Goal: Check status: Check status

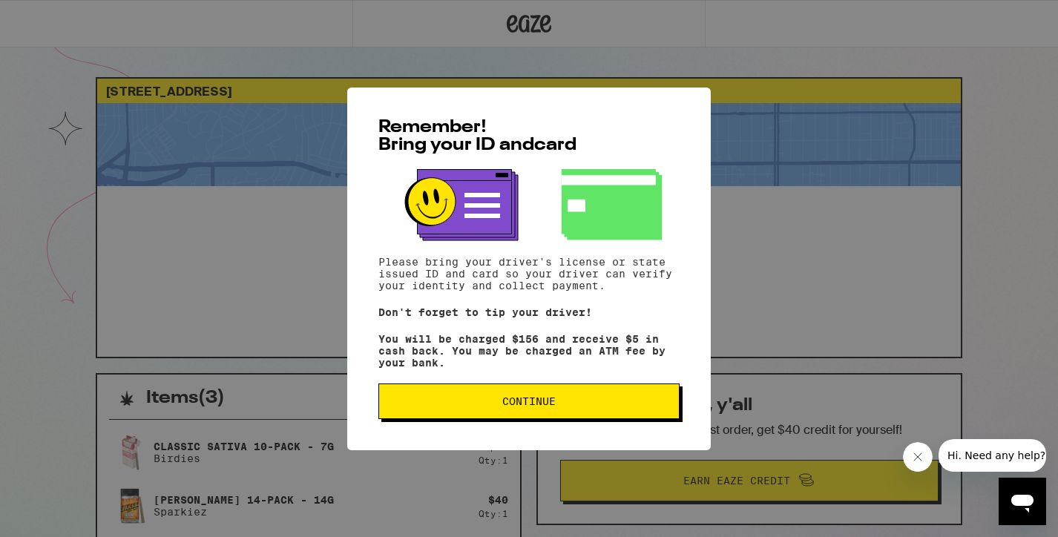
click at [434, 407] on span "Continue" at bounding box center [529, 401] width 276 height 10
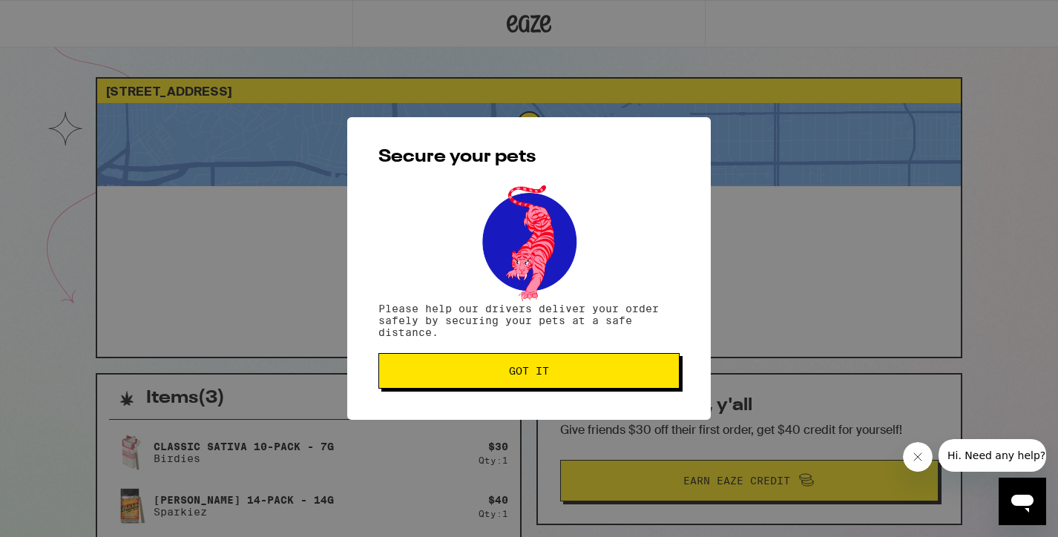
click at [527, 376] on span "Got it" at bounding box center [529, 371] width 40 height 10
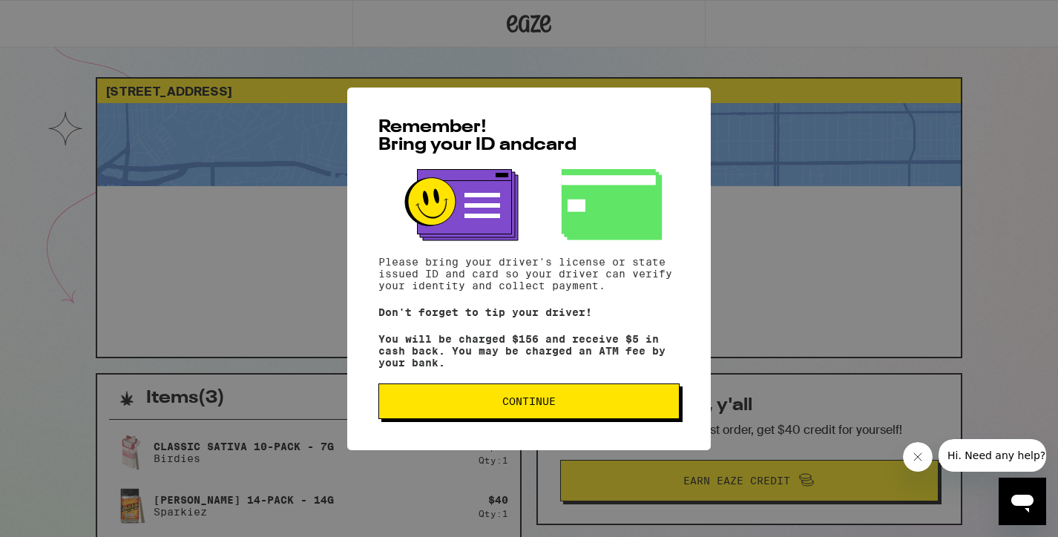
click at [452, 407] on span "Continue" at bounding box center [529, 401] width 276 height 10
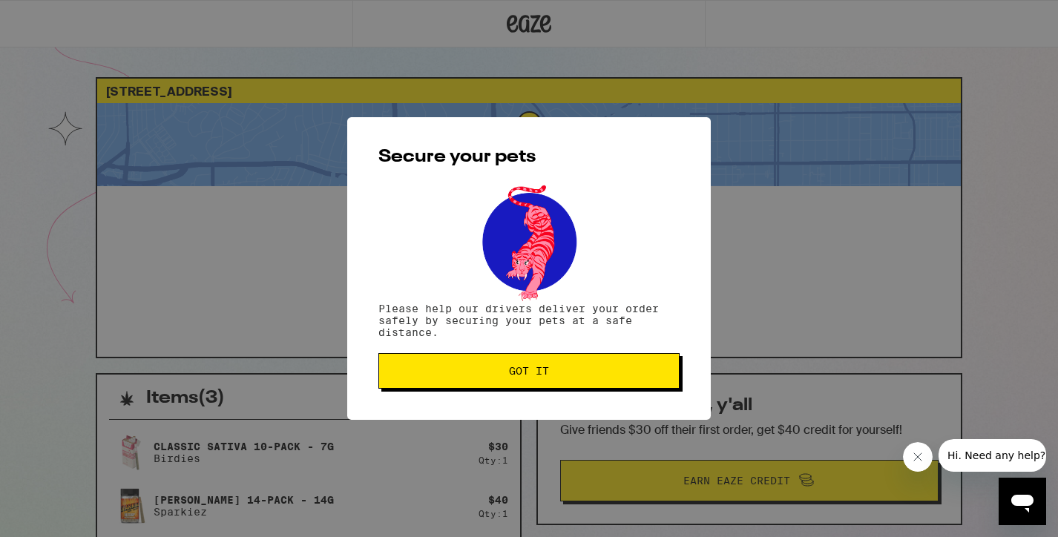
click at [466, 374] on span "Got it" at bounding box center [529, 371] width 276 height 10
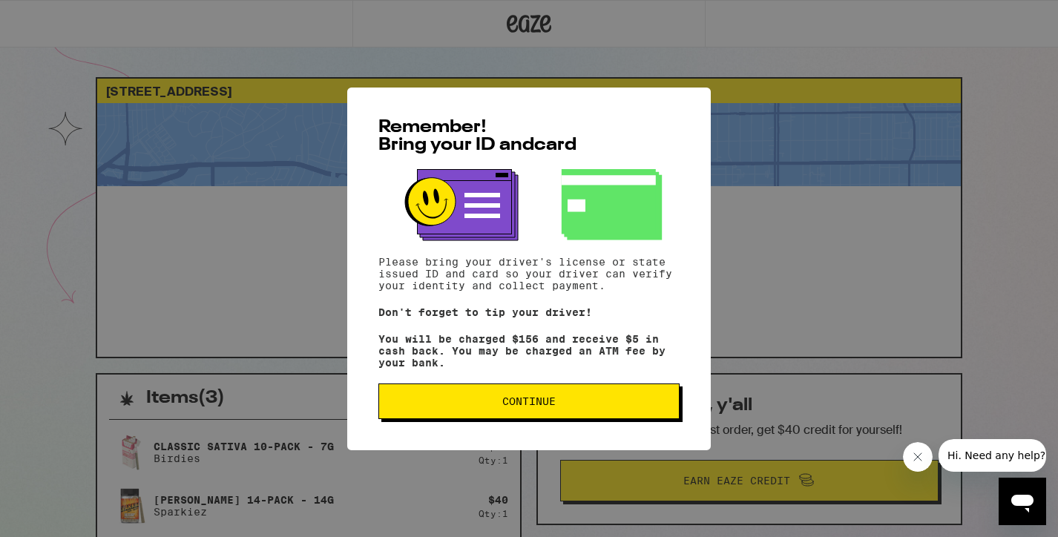
click at [565, 407] on span "Continue" at bounding box center [529, 401] width 276 height 10
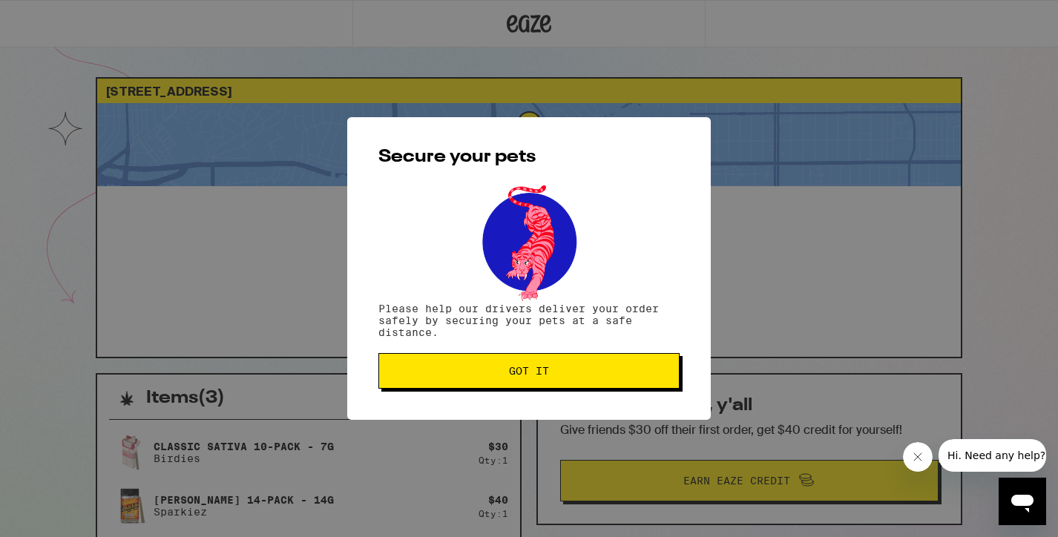
click at [561, 366] on button "Got it" at bounding box center [528, 371] width 301 height 36
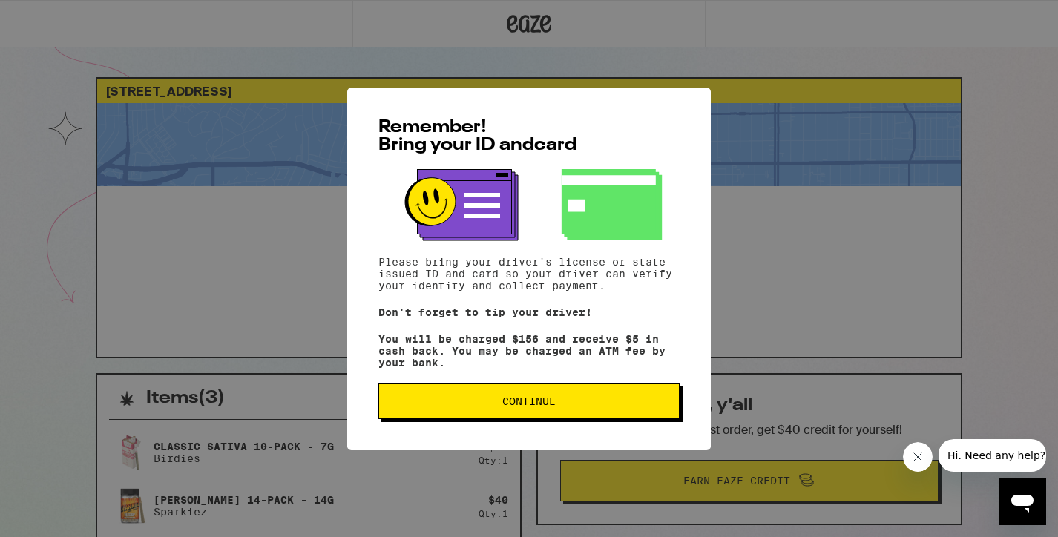
click at [511, 407] on span "Continue" at bounding box center [528, 401] width 53 height 10
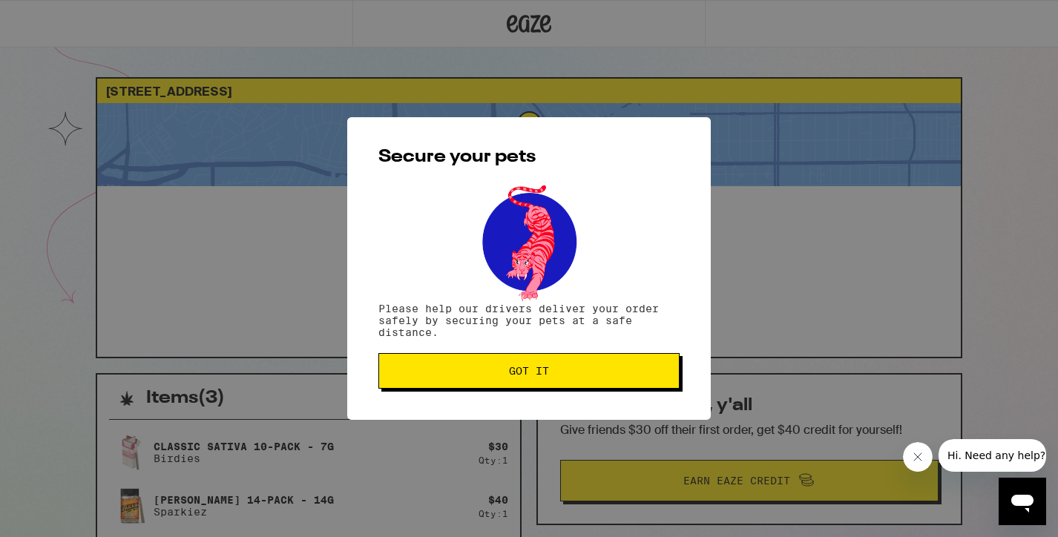
click at [528, 376] on span "Got it" at bounding box center [529, 371] width 40 height 10
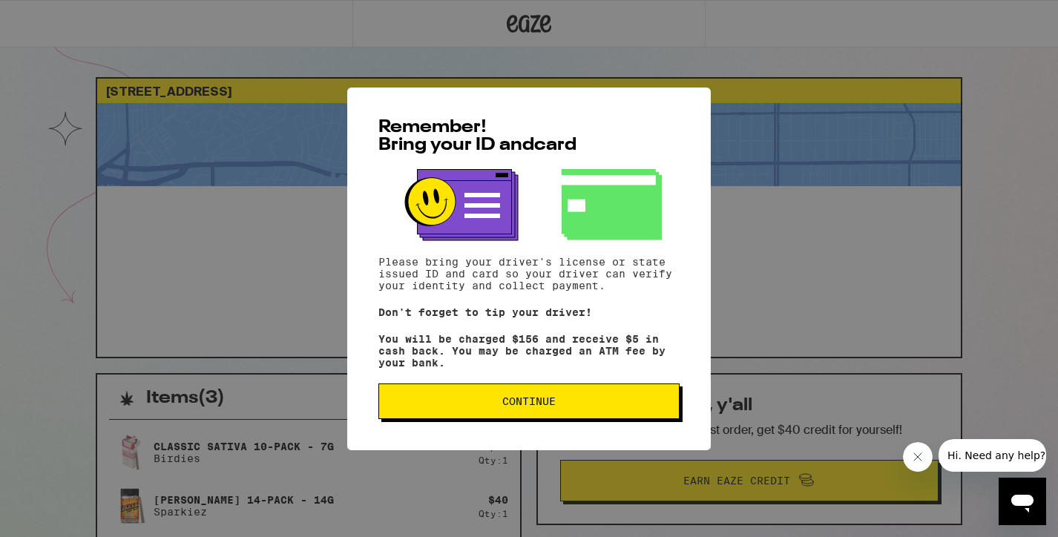
click at [524, 407] on span "Continue" at bounding box center [528, 401] width 53 height 10
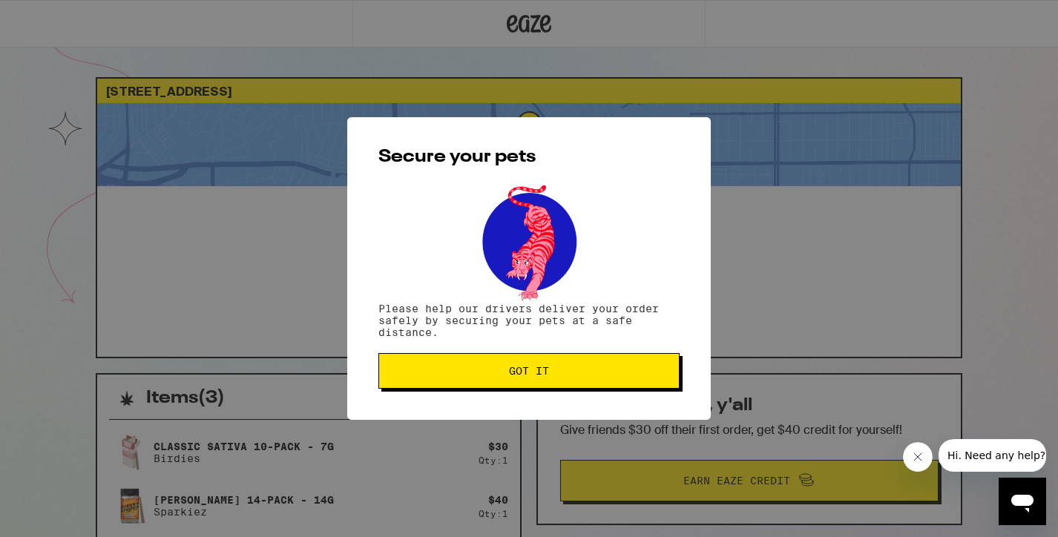
click at [534, 369] on span "Got it" at bounding box center [529, 371] width 40 height 10
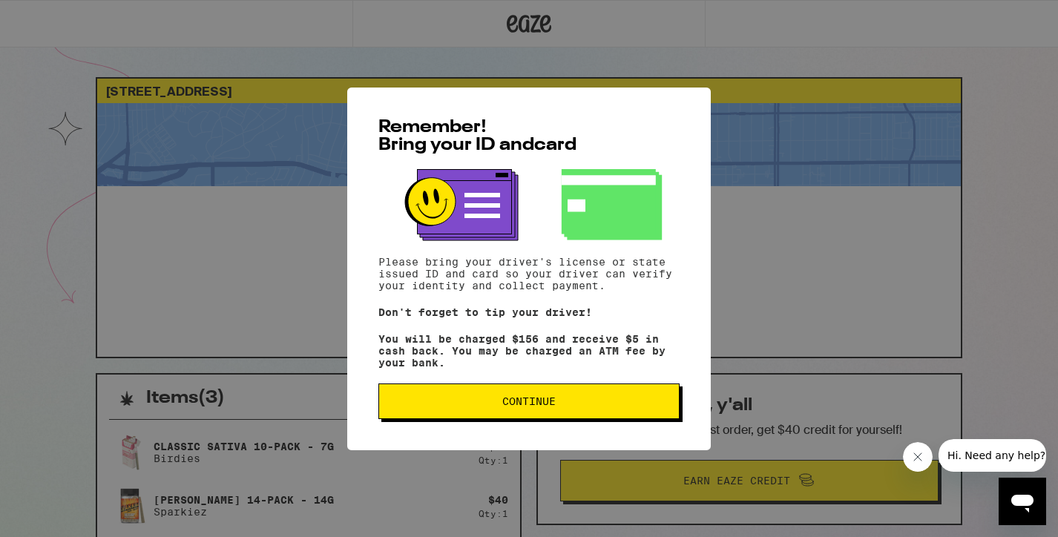
click at [456, 406] on span "Continue" at bounding box center [529, 401] width 276 height 10
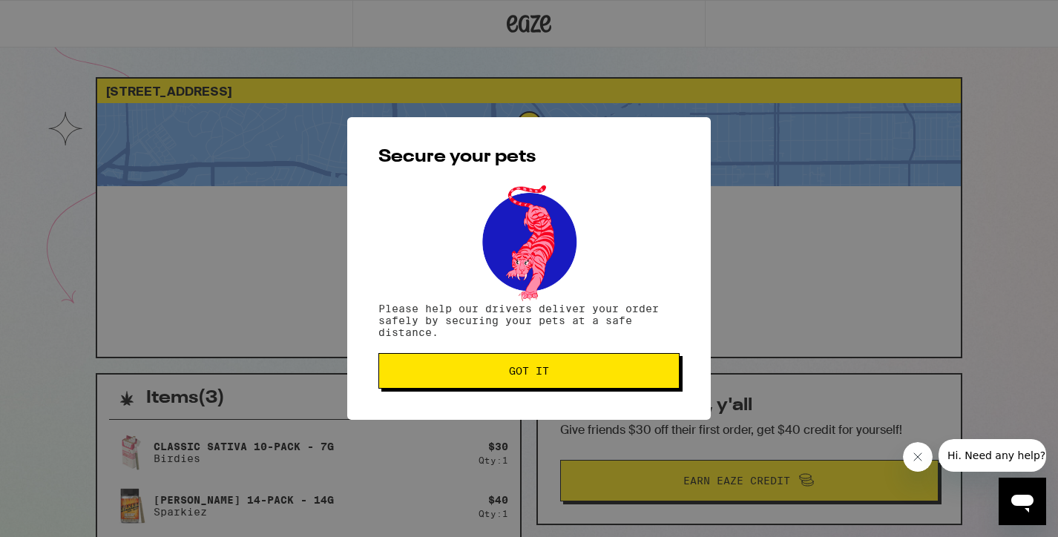
click at [513, 375] on span "Got it" at bounding box center [529, 371] width 40 height 10
